Goal: Task Accomplishment & Management: Use online tool/utility

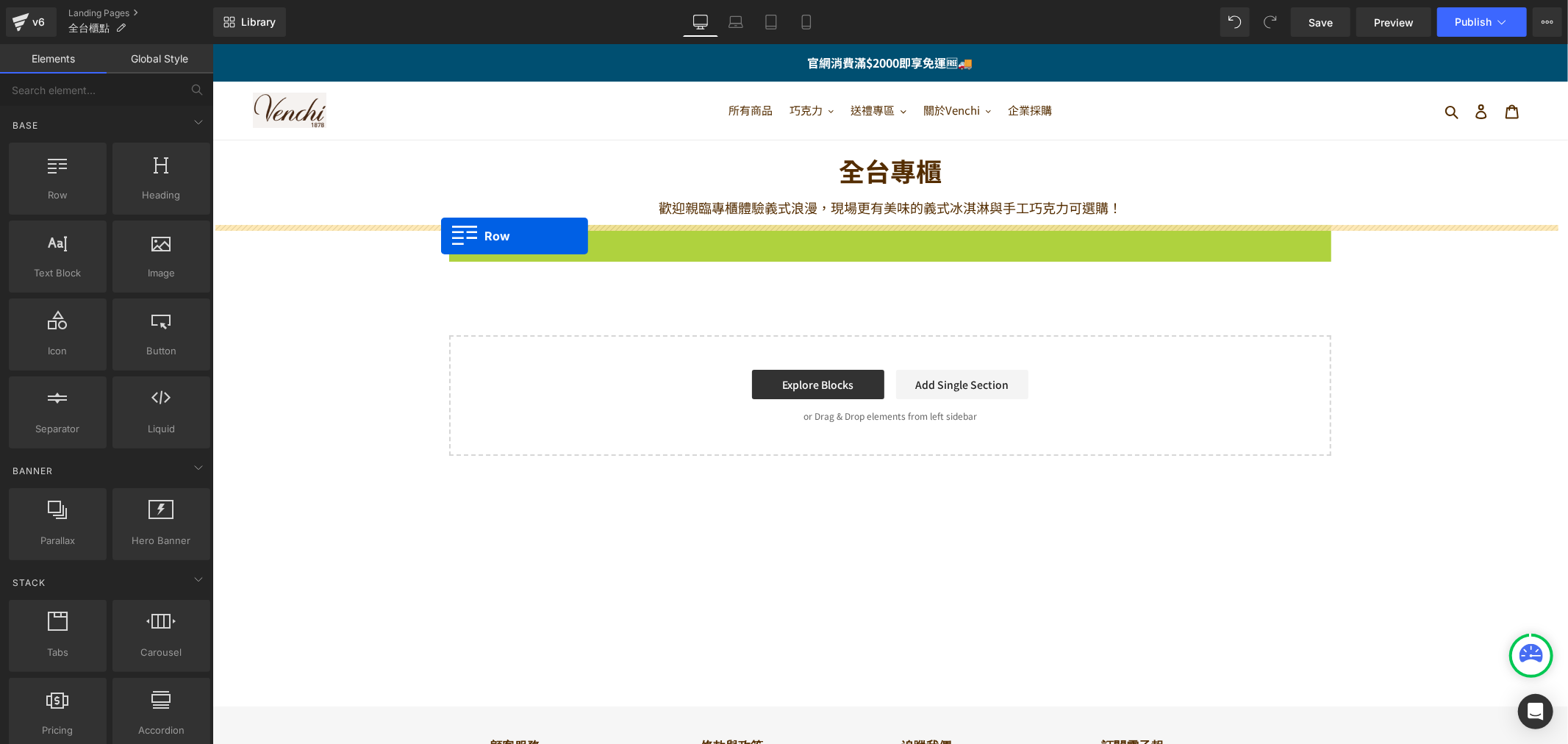
drag, startPoint x: 451, startPoint y: 234, endPoint x: 440, endPoint y: 235, distance: 11.0
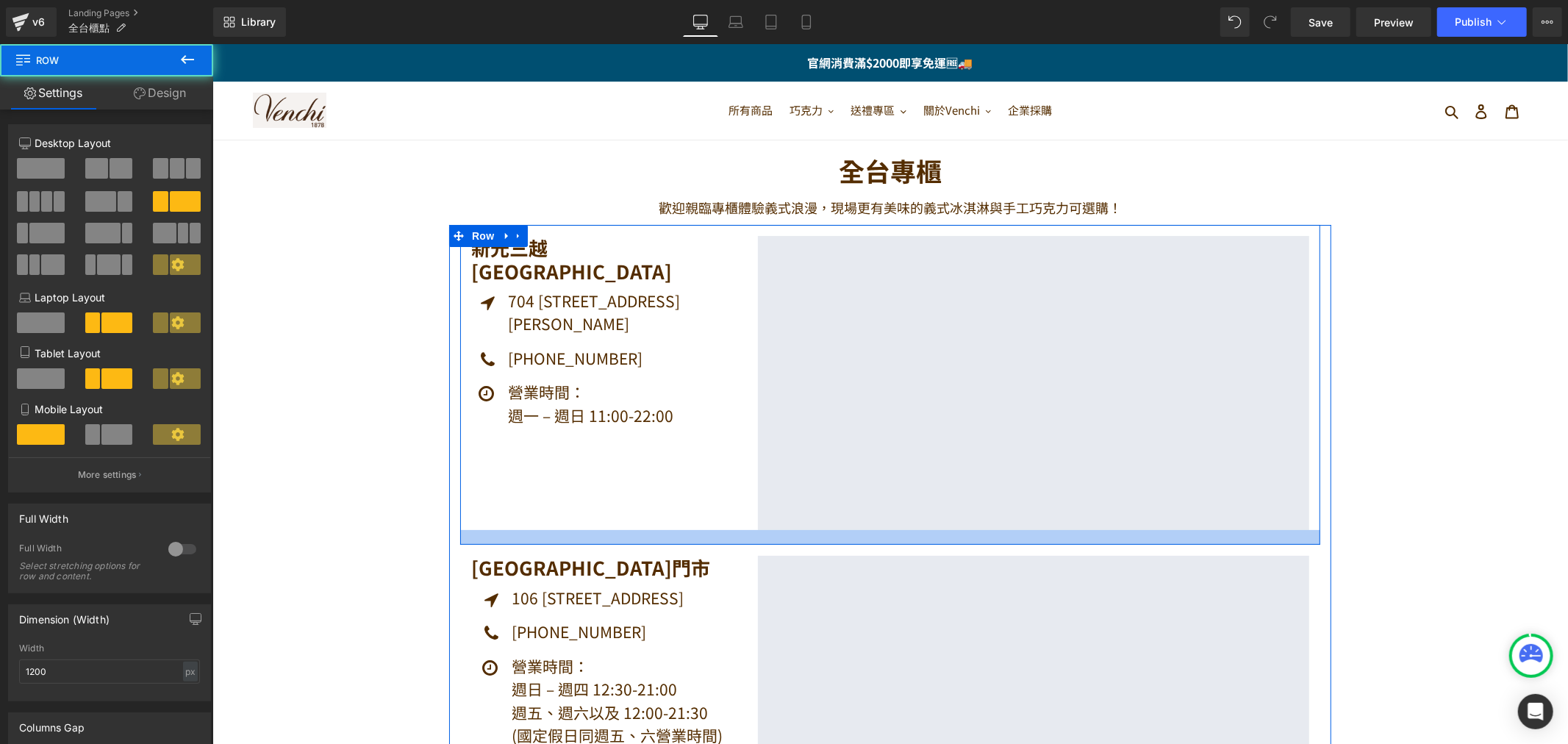
click at [459, 542] on div at bounding box center [889, 536] width 860 height 15
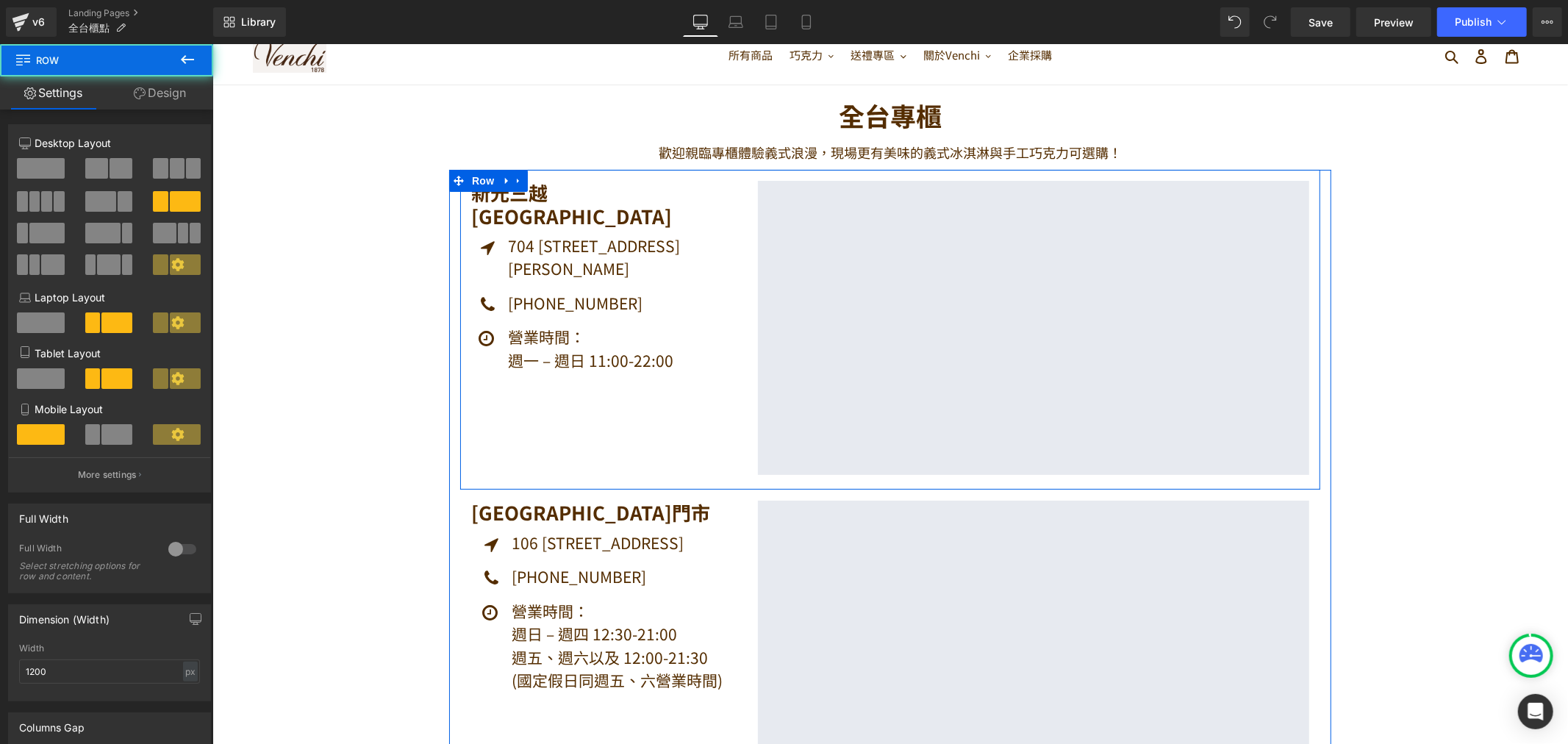
scroll to position [82, 0]
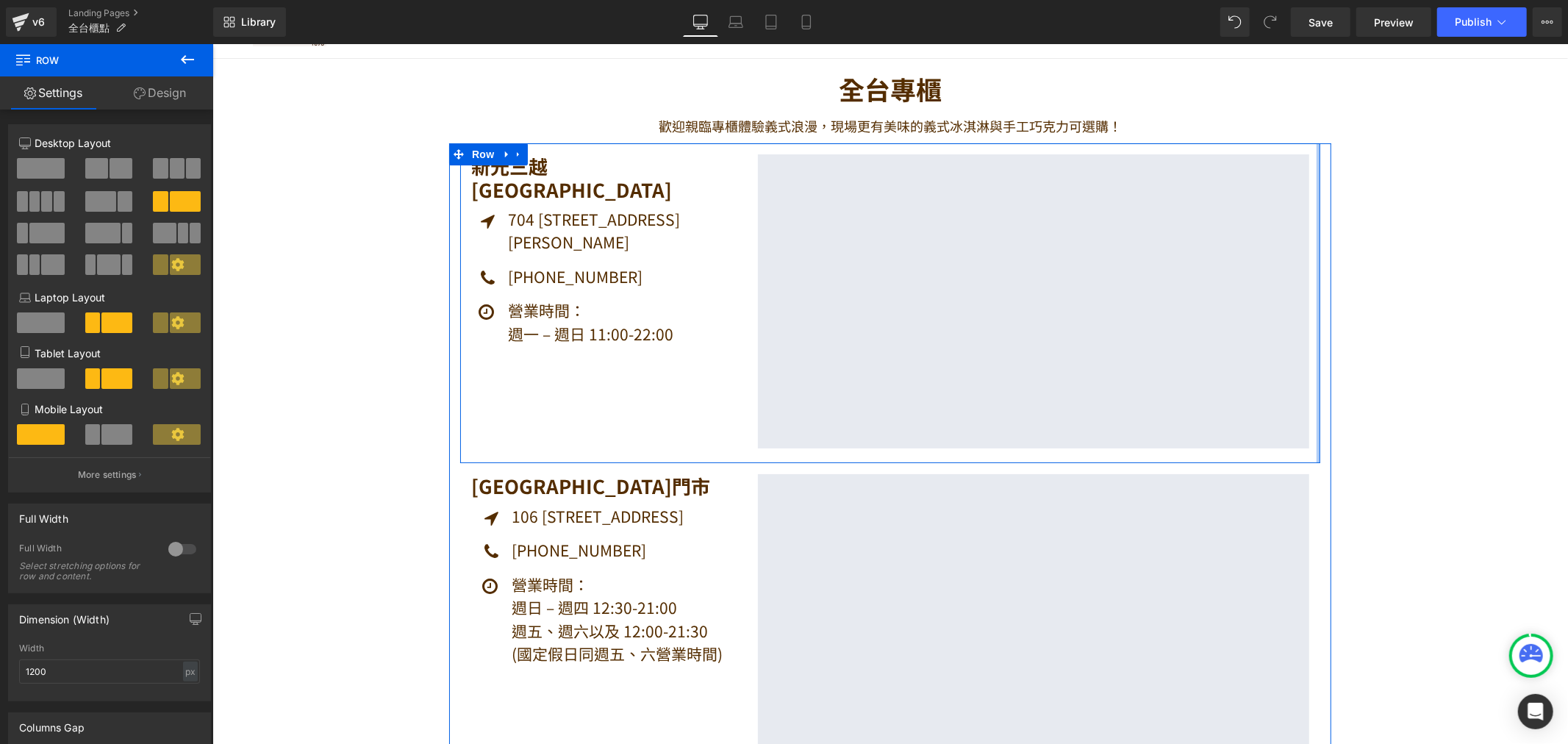
click at [1316, 325] on div at bounding box center [1317, 303] width 4 height 320
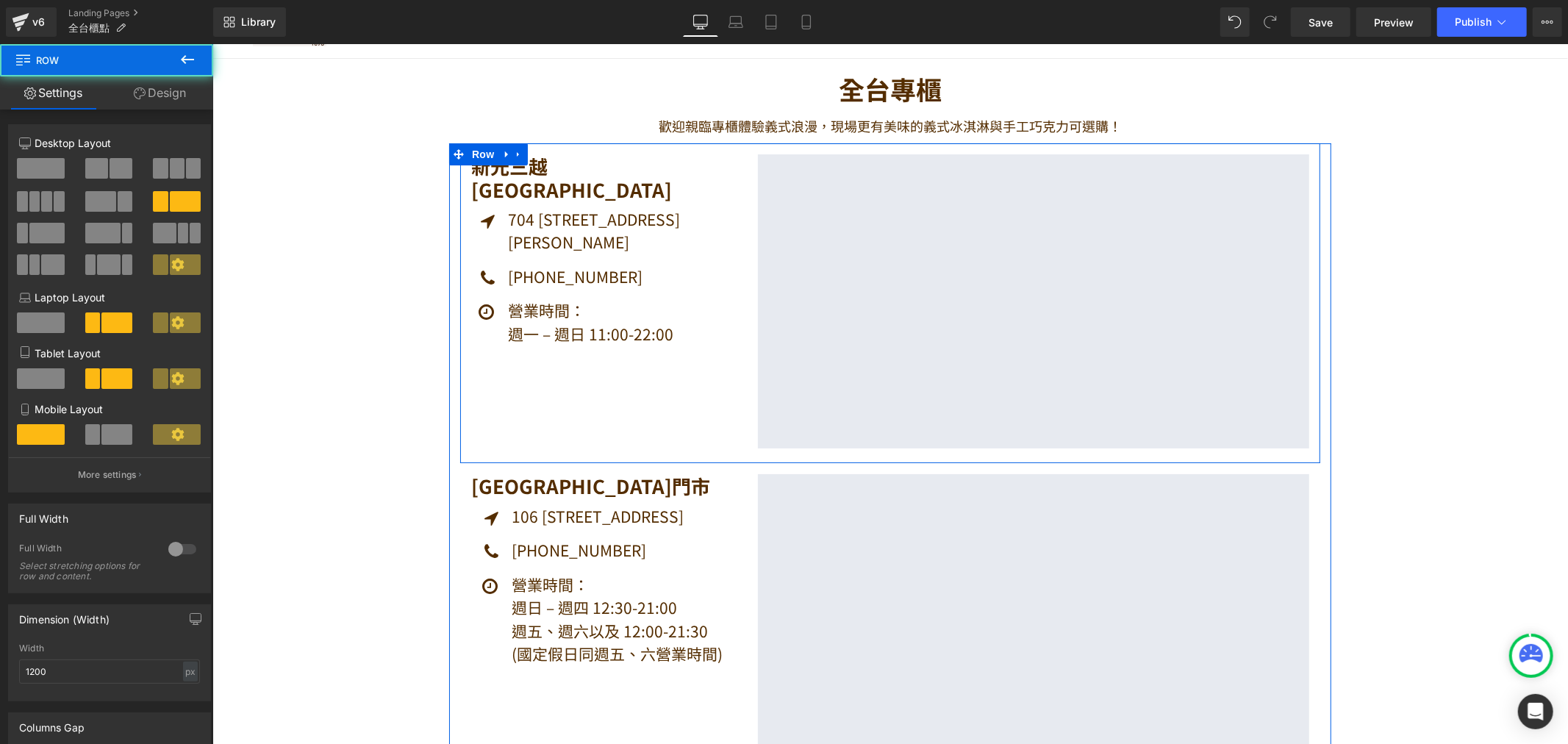
click at [462, 193] on div "新光三越 [GEOGRAPHIC_DATA] Heading Icon 704 [STREET_ADDRESS][PERSON_NAME] Text Bloc…" at bounding box center [603, 300] width 287 height 293
click at [459, 187] on div at bounding box center [461, 303] width 4 height 320
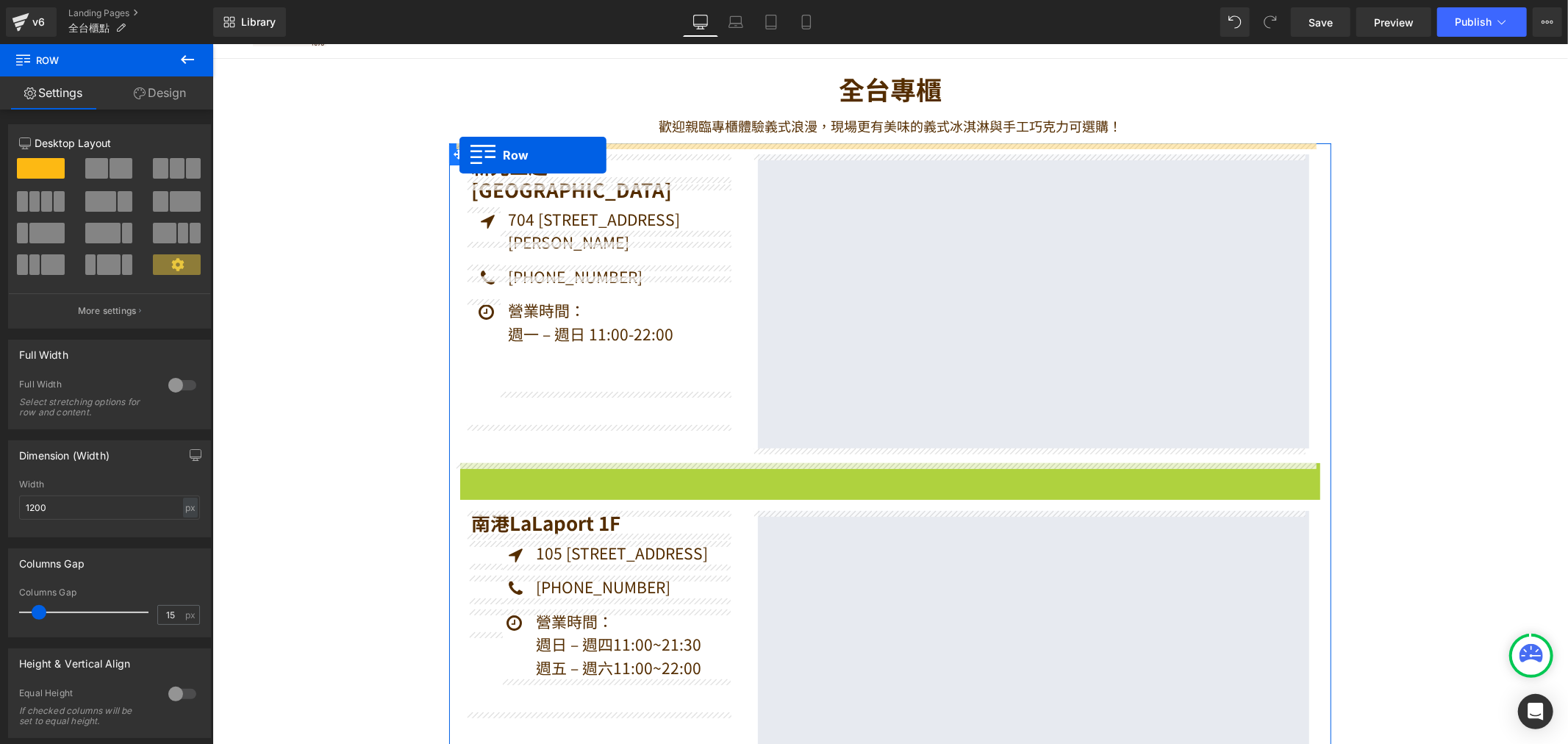
drag, startPoint x: 462, startPoint y: 471, endPoint x: 458, endPoint y: 154, distance: 317.0
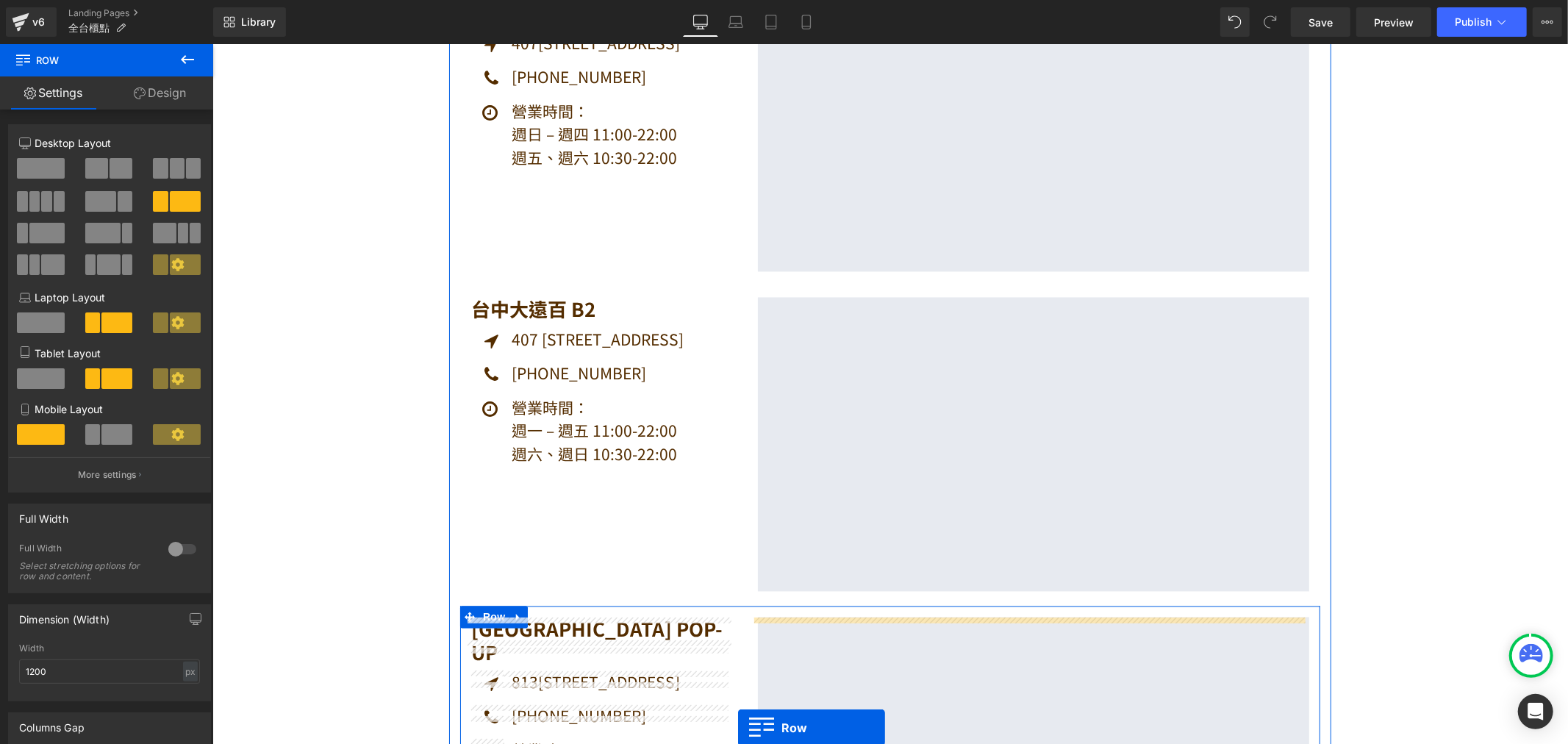
scroll to position [2259, 0]
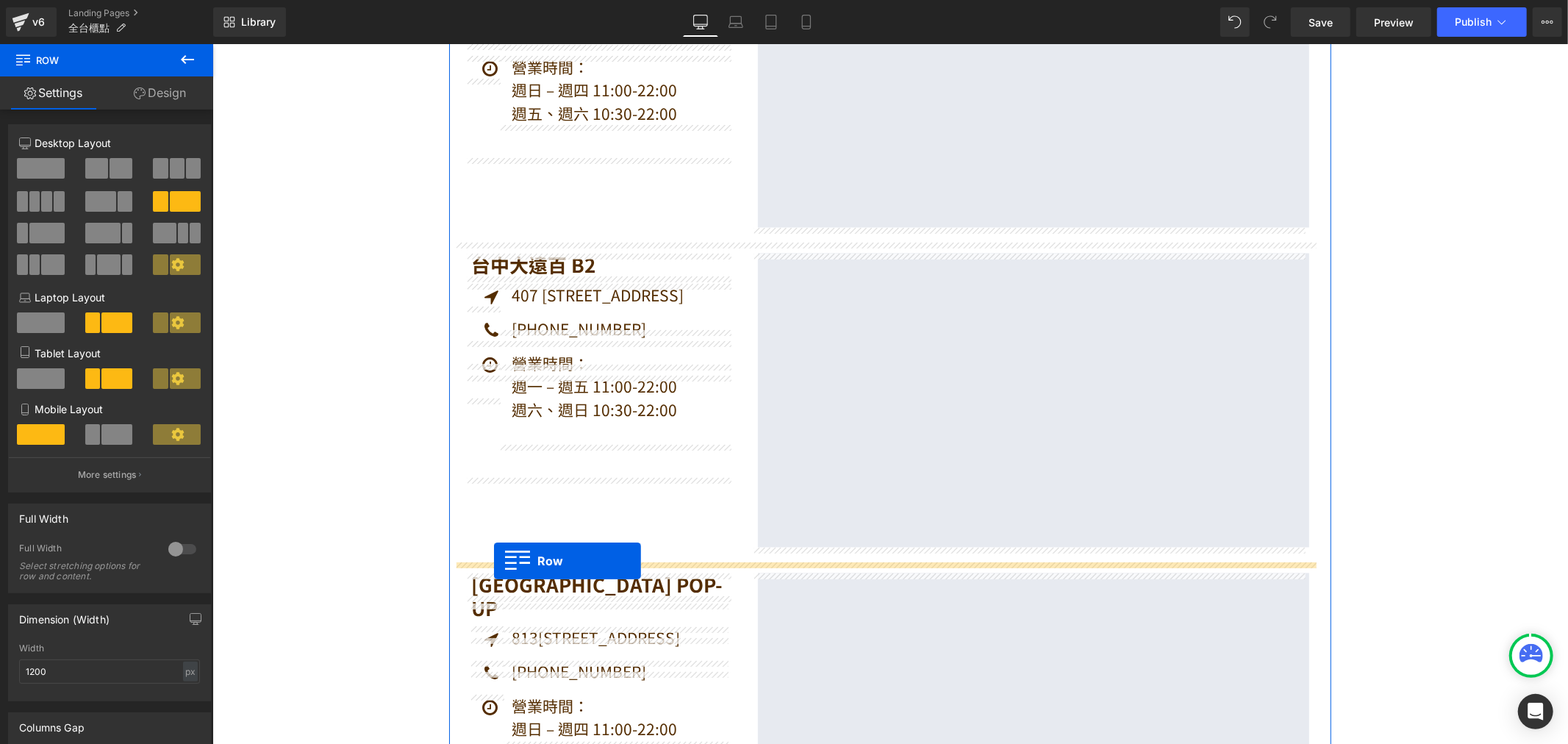
drag, startPoint x: 462, startPoint y: 471, endPoint x: 493, endPoint y: 561, distance: 95.2
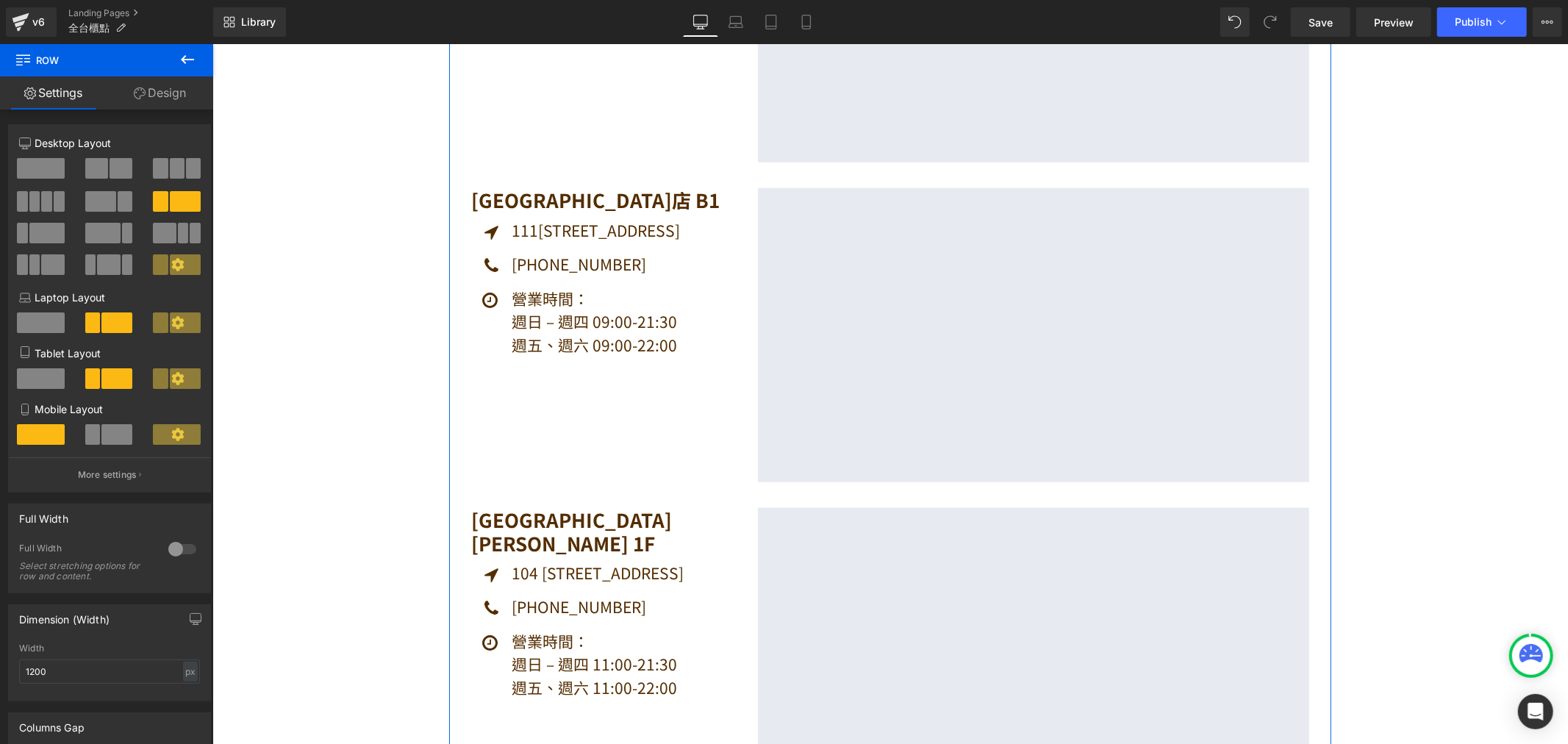
scroll to position [1323, 0]
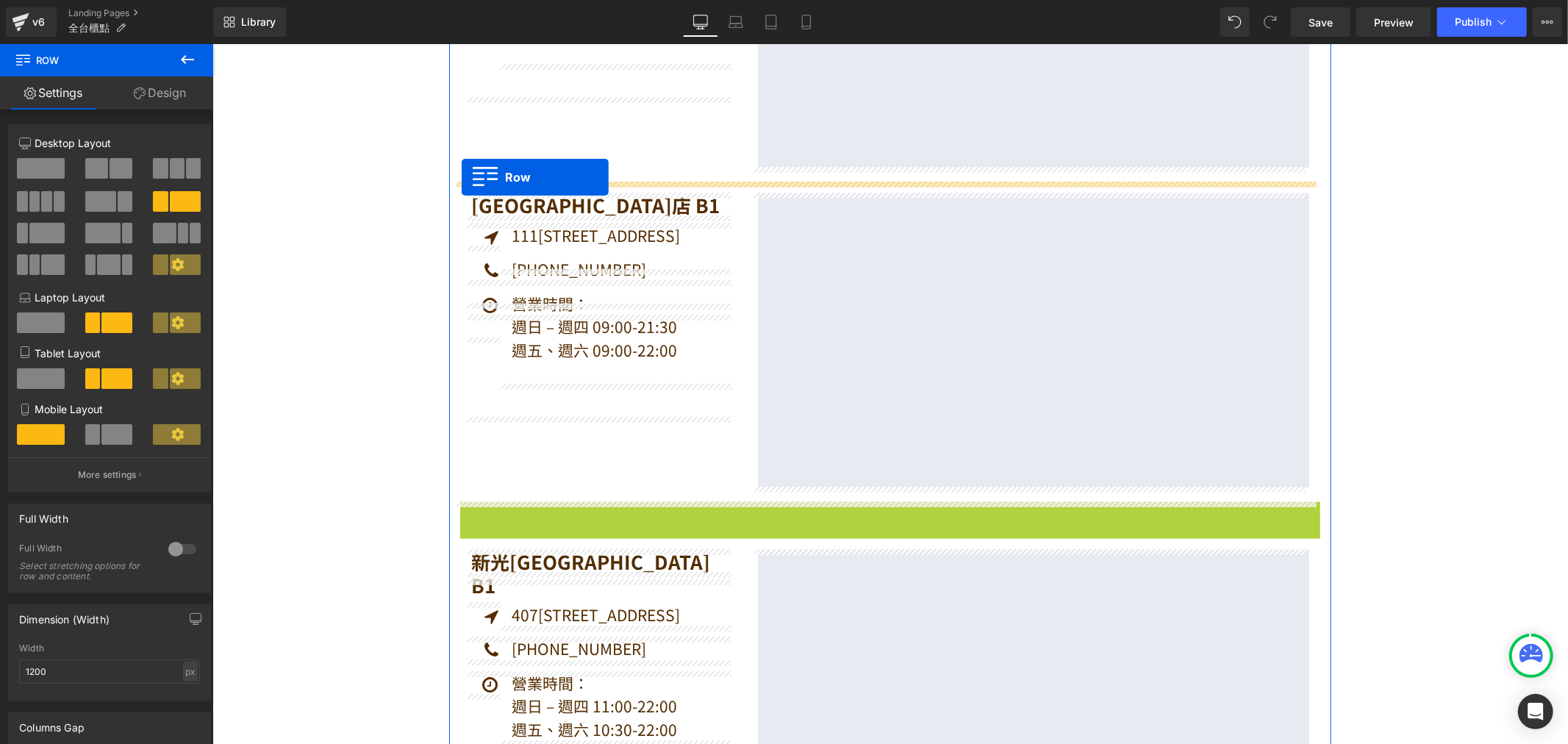
drag, startPoint x: 462, startPoint y: 514, endPoint x: 461, endPoint y: 176, distance: 338.0
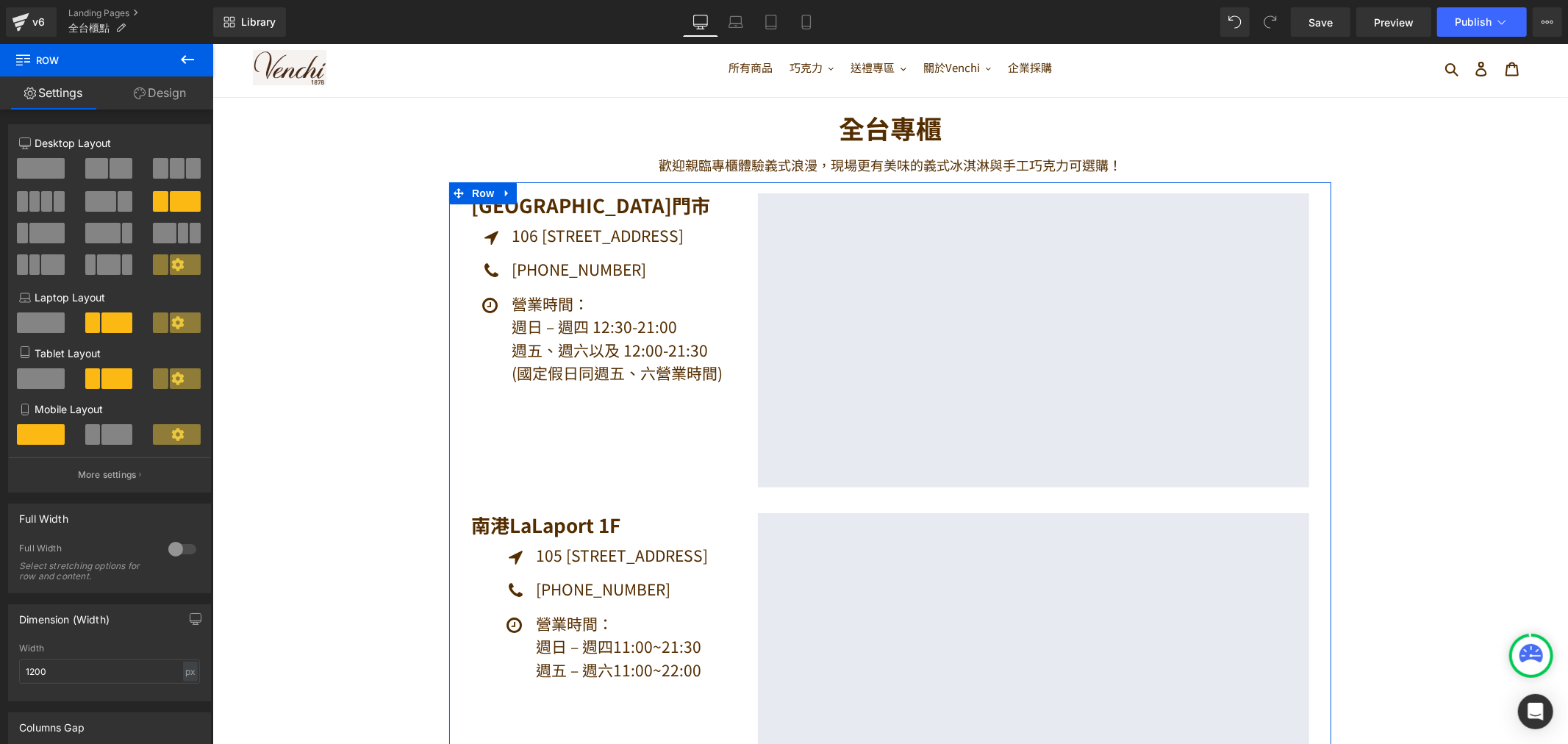
scroll to position [0, 0]
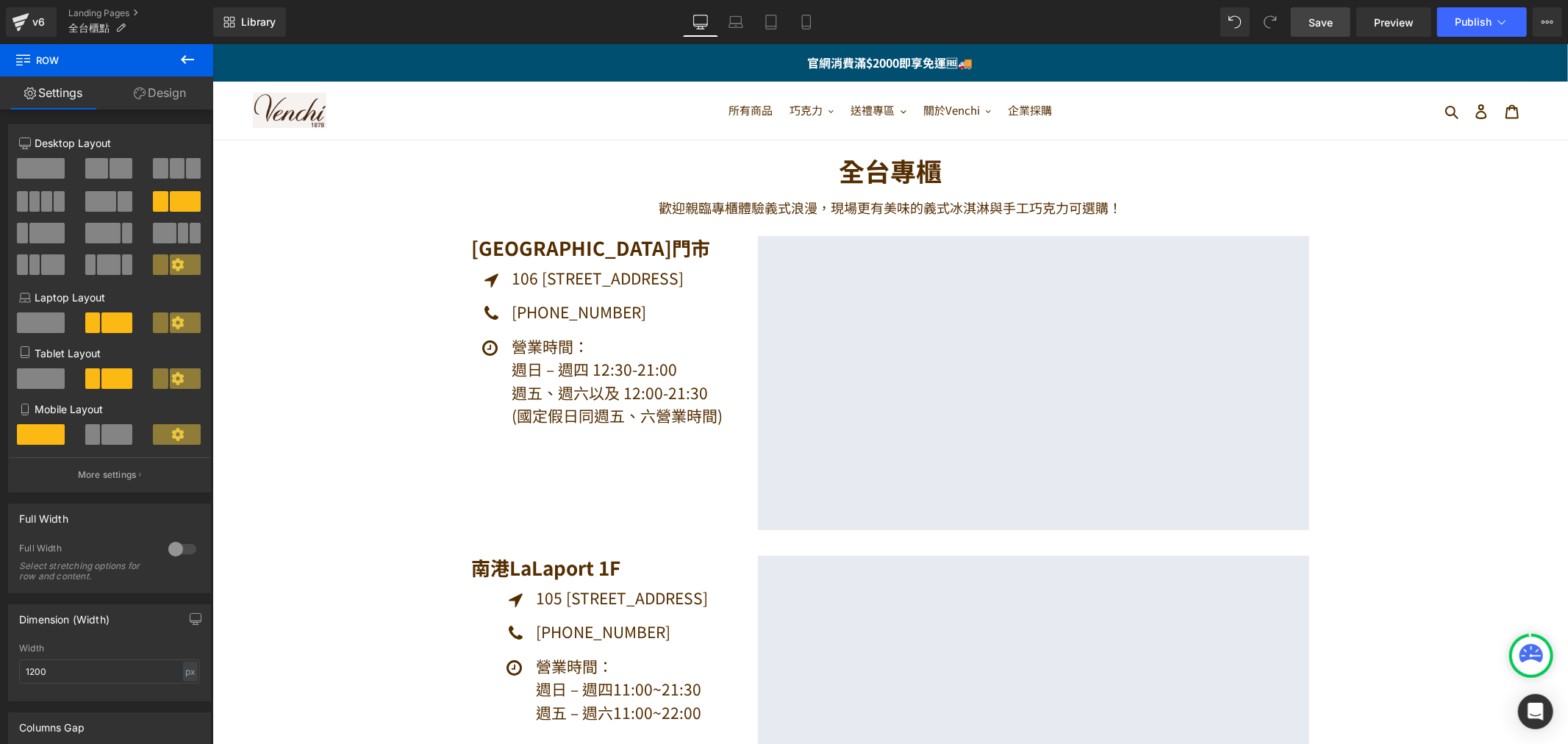
click at [1313, 24] on span "Save" at bounding box center [1320, 23] width 24 height 16
click at [1487, 23] on span "Publish" at bounding box center [1472, 22] width 37 height 12
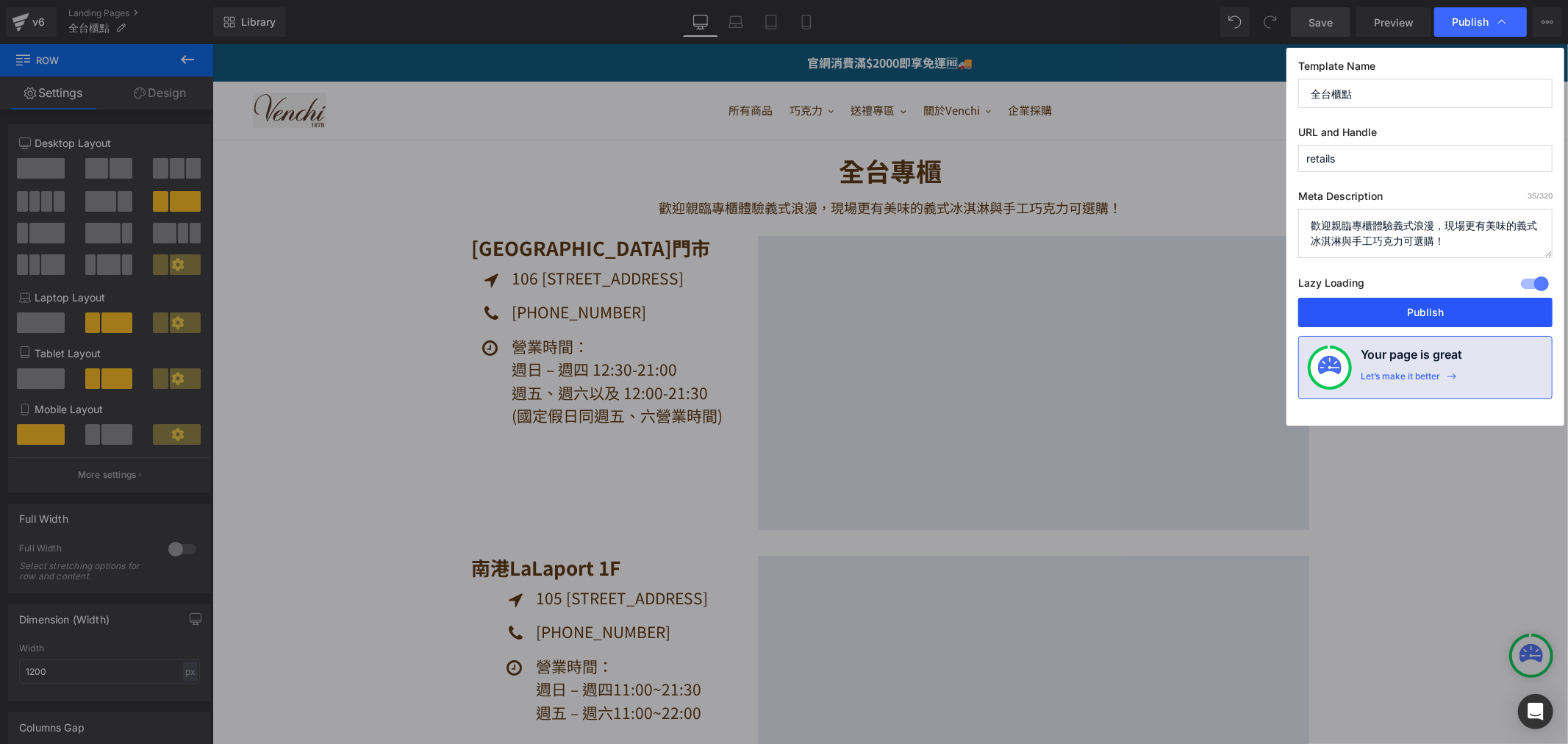
click at [1378, 314] on button "Publish" at bounding box center [1425, 313] width 255 height 30
